Goal: Transaction & Acquisition: Subscribe to service/newsletter

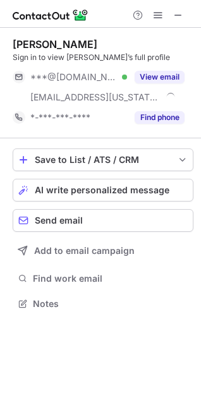
scroll to position [295, 201]
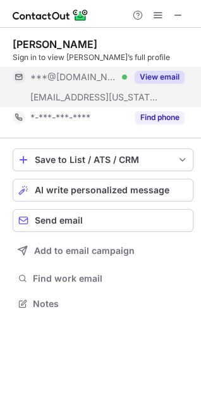
click at [163, 75] on button "View email" at bounding box center [160, 77] width 50 height 13
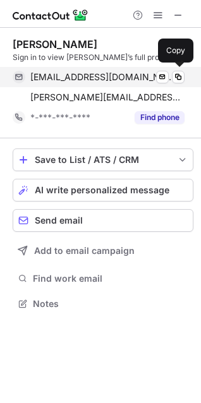
click at [179, 76] on span at bounding box center [178, 77] width 10 height 10
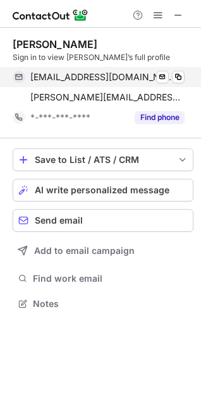
scroll to position [295, 201]
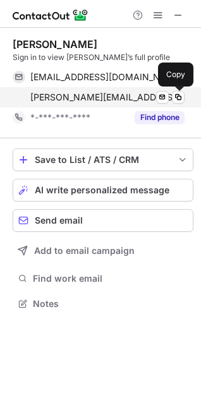
click at [178, 92] on span at bounding box center [178, 97] width 10 height 10
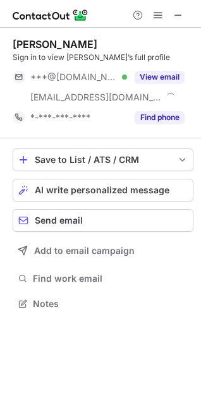
scroll to position [295, 201]
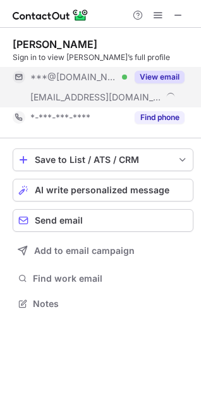
click at [147, 76] on button "View email" at bounding box center [160, 77] width 50 height 13
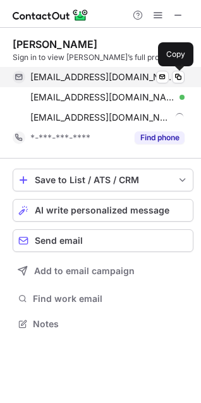
scroll to position [315, 201]
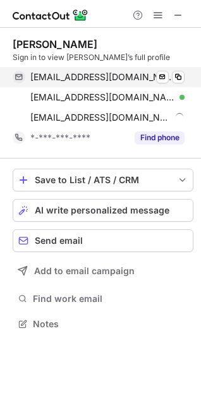
click at [183, 76] on span at bounding box center [178, 77] width 10 height 10
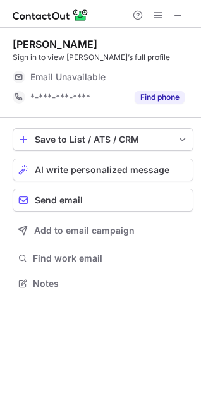
scroll to position [275, 201]
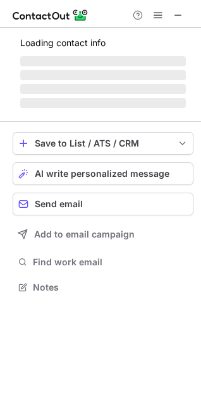
scroll to position [295, 201]
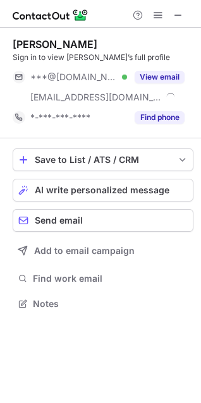
click at [168, 76] on button "View email" at bounding box center [160, 77] width 50 height 13
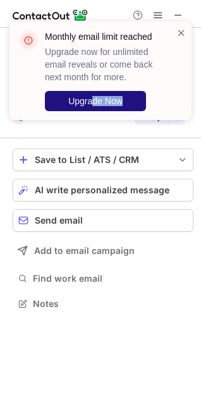
drag, startPoint x: 176, startPoint y: 54, endPoint x: 94, endPoint y: 100, distance: 93.9
click at [94, 100] on div "Monthly email limit reached Upgrade now for unlimited email reveals or come bac…" at bounding box center [100, 70] width 182 height 99
click at [94, 100] on span "Upgrade Now" at bounding box center [95, 101] width 54 height 10
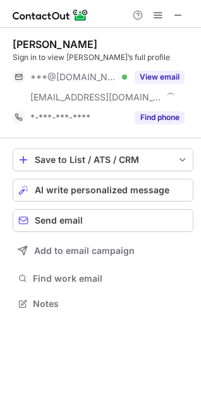
scroll to position [295, 201]
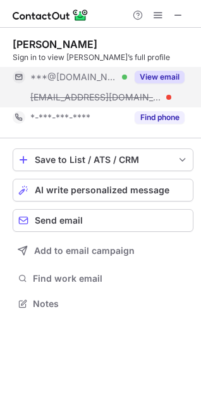
click at [165, 71] on button "View email" at bounding box center [160, 77] width 50 height 13
